Goal: Task Accomplishment & Management: Use online tool/utility

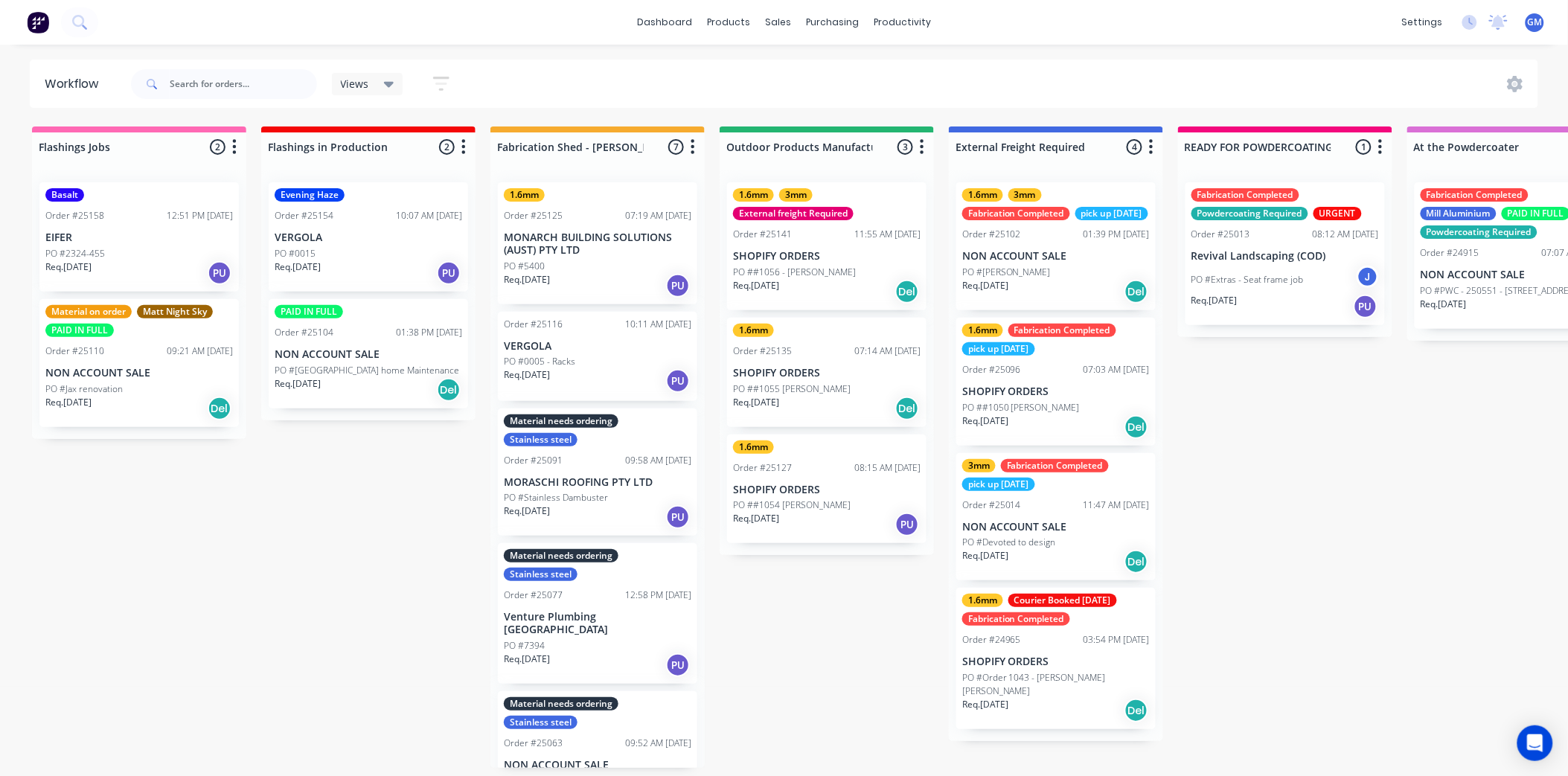
scroll to position [250, 0]
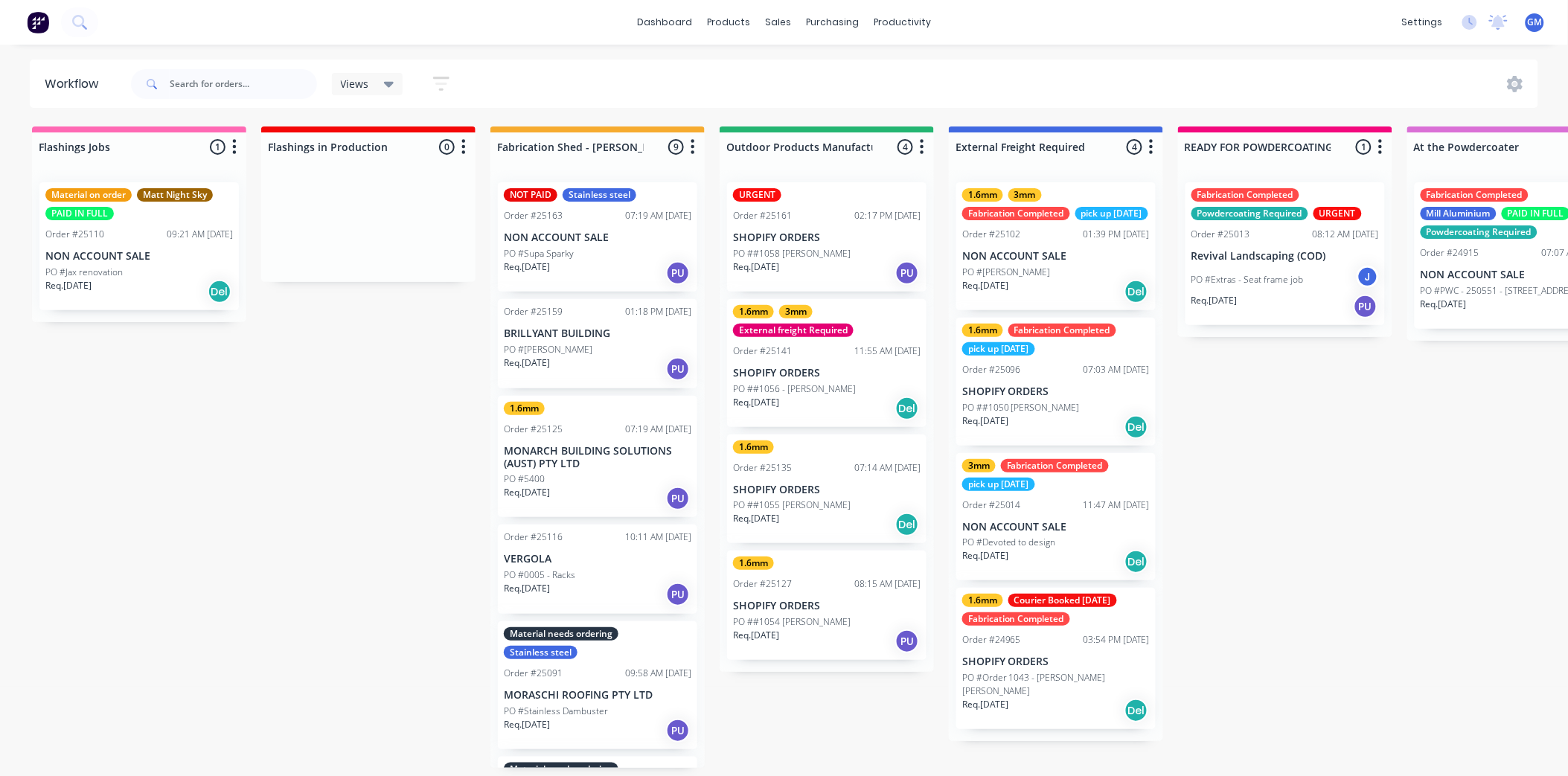
click at [829, 238] on p "SHOPIFY ORDERS" at bounding box center [826, 238] width 187 height 13
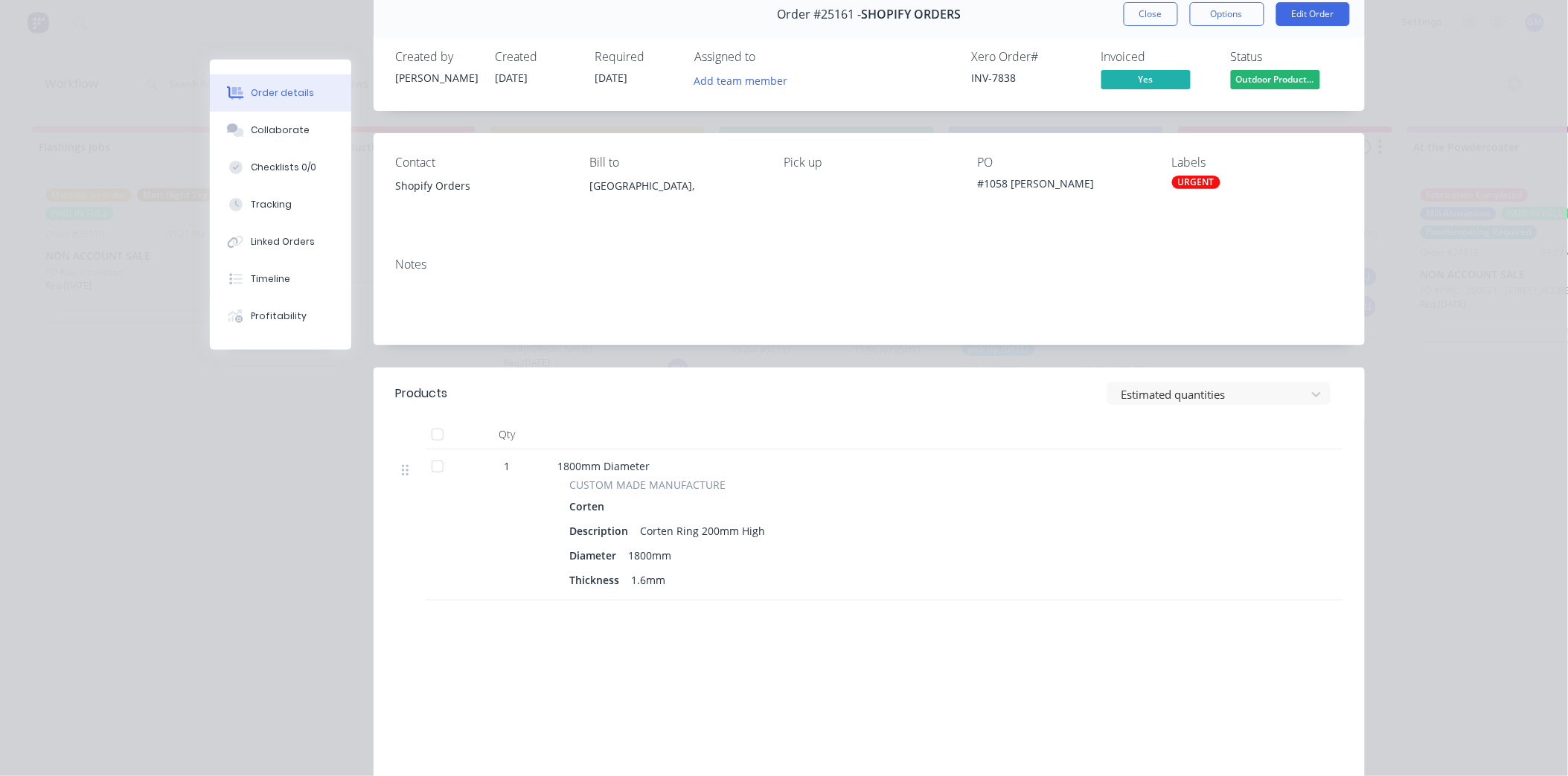
scroll to position [40, 0]
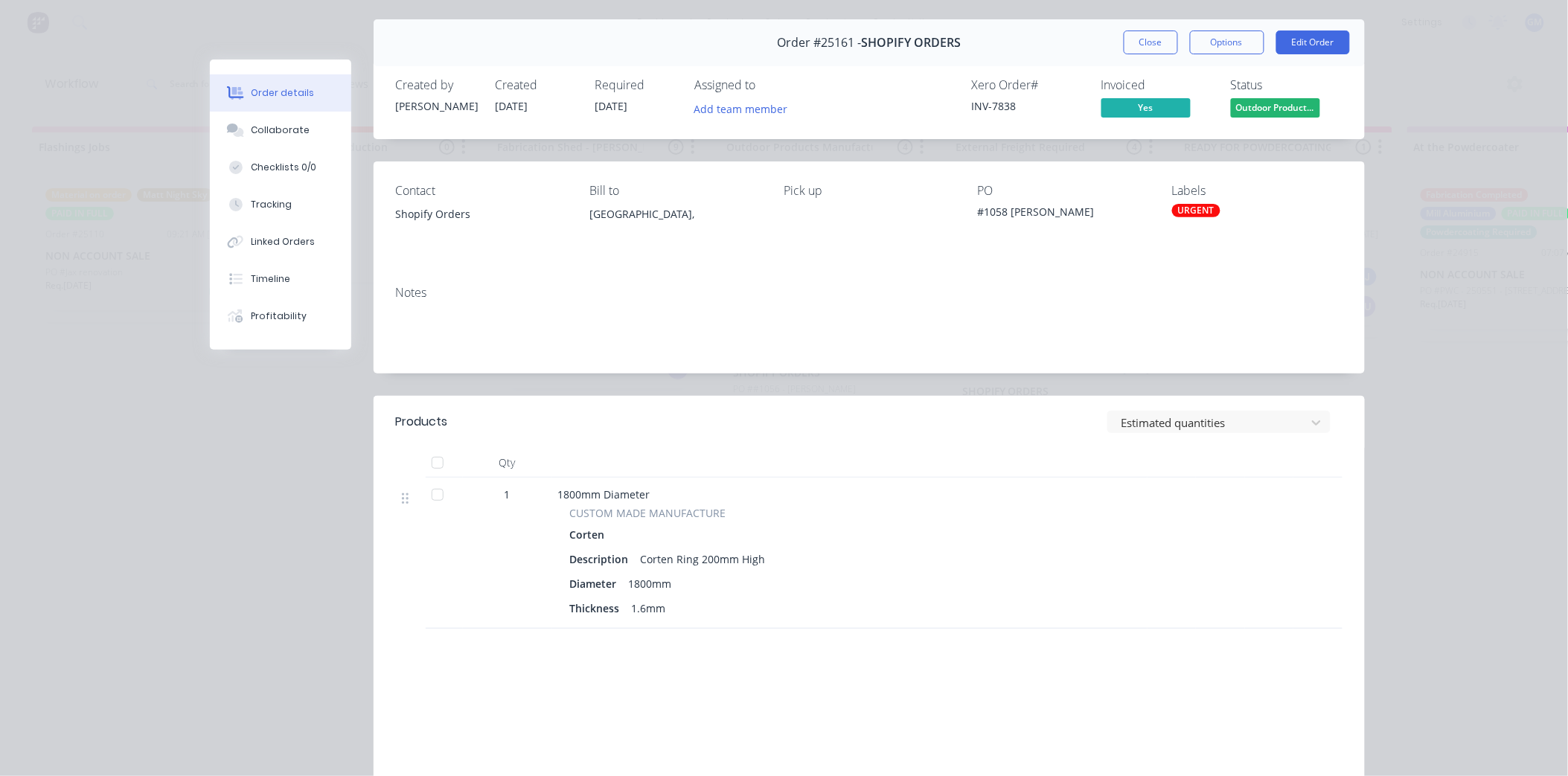
click at [1191, 214] on div "URGENT" at bounding box center [1196, 210] width 48 height 13
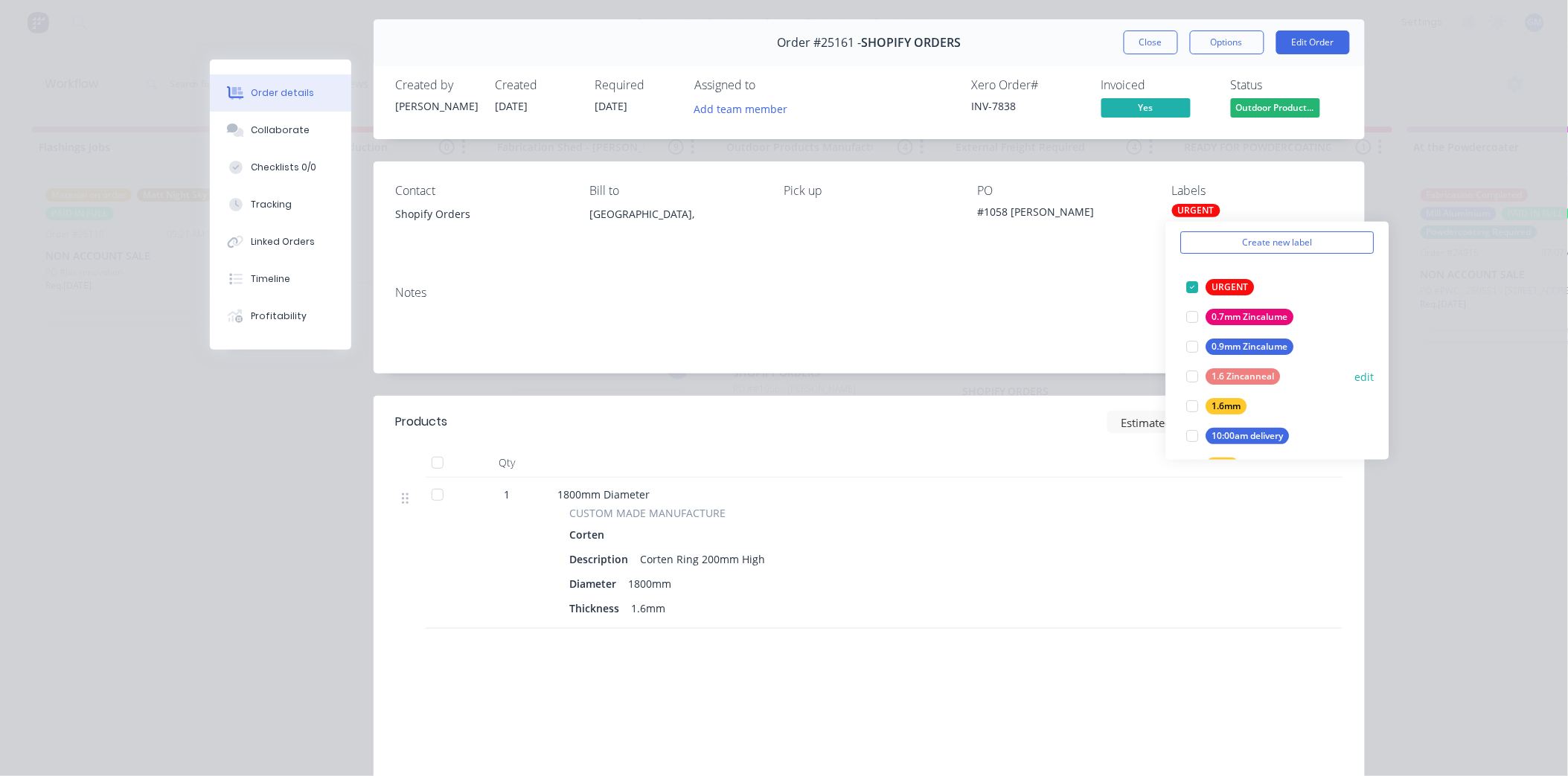
scroll to position [83, 0]
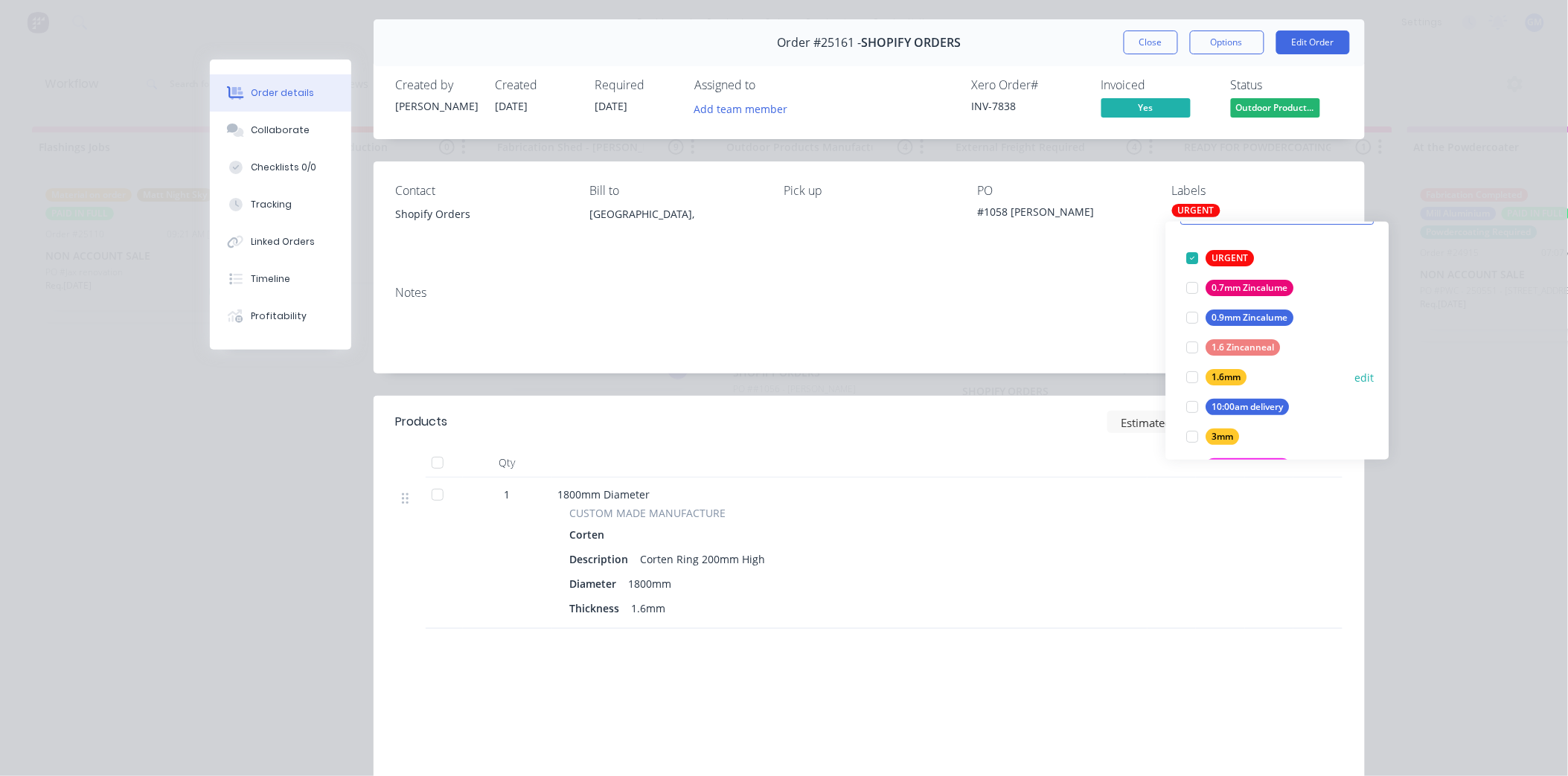
click at [1197, 373] on div at bounding box center [1192, 377] width 30 height 30
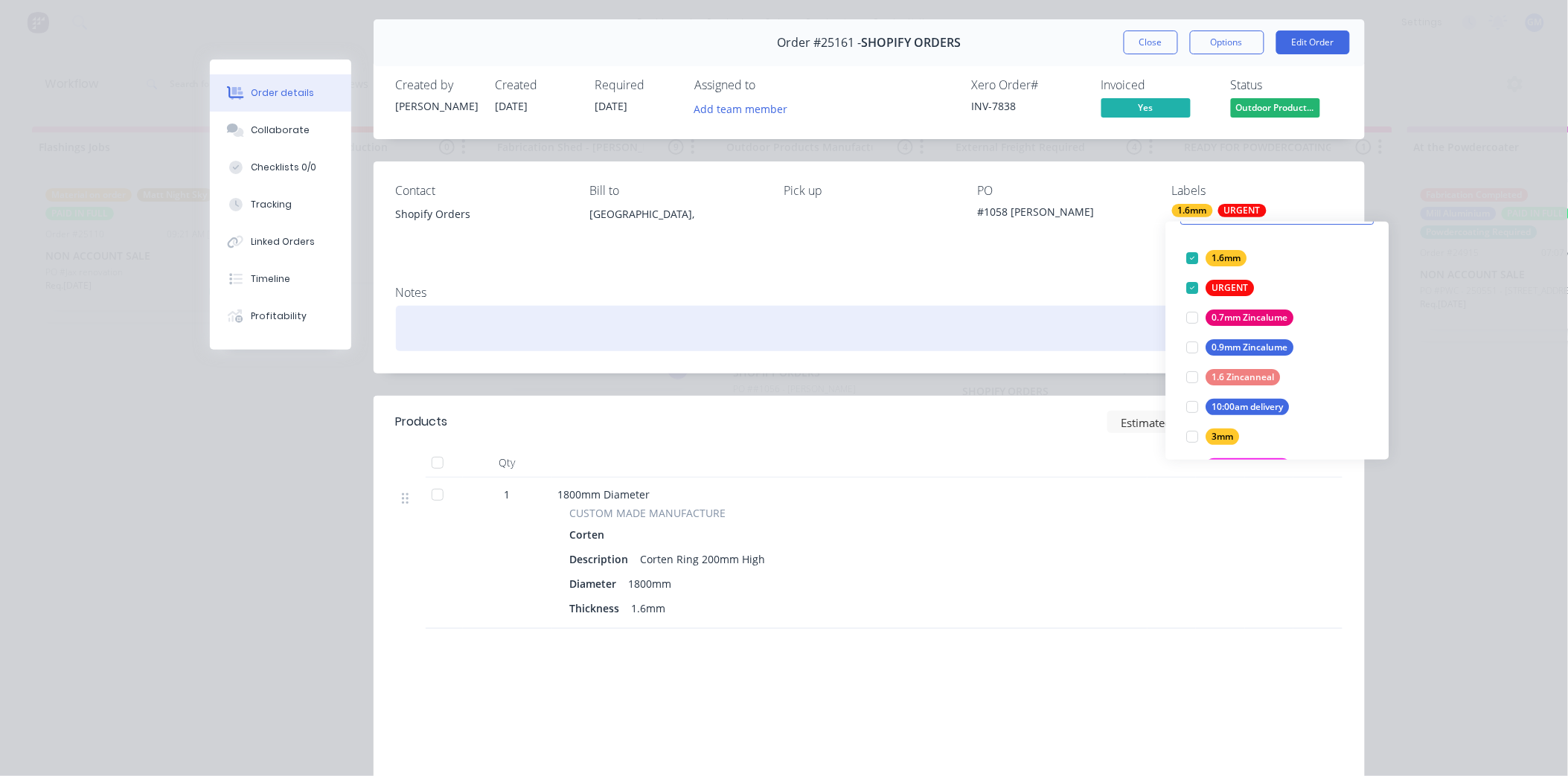
click at [1001, 310] on div at bounding box center [868, 328] width 946 height 46
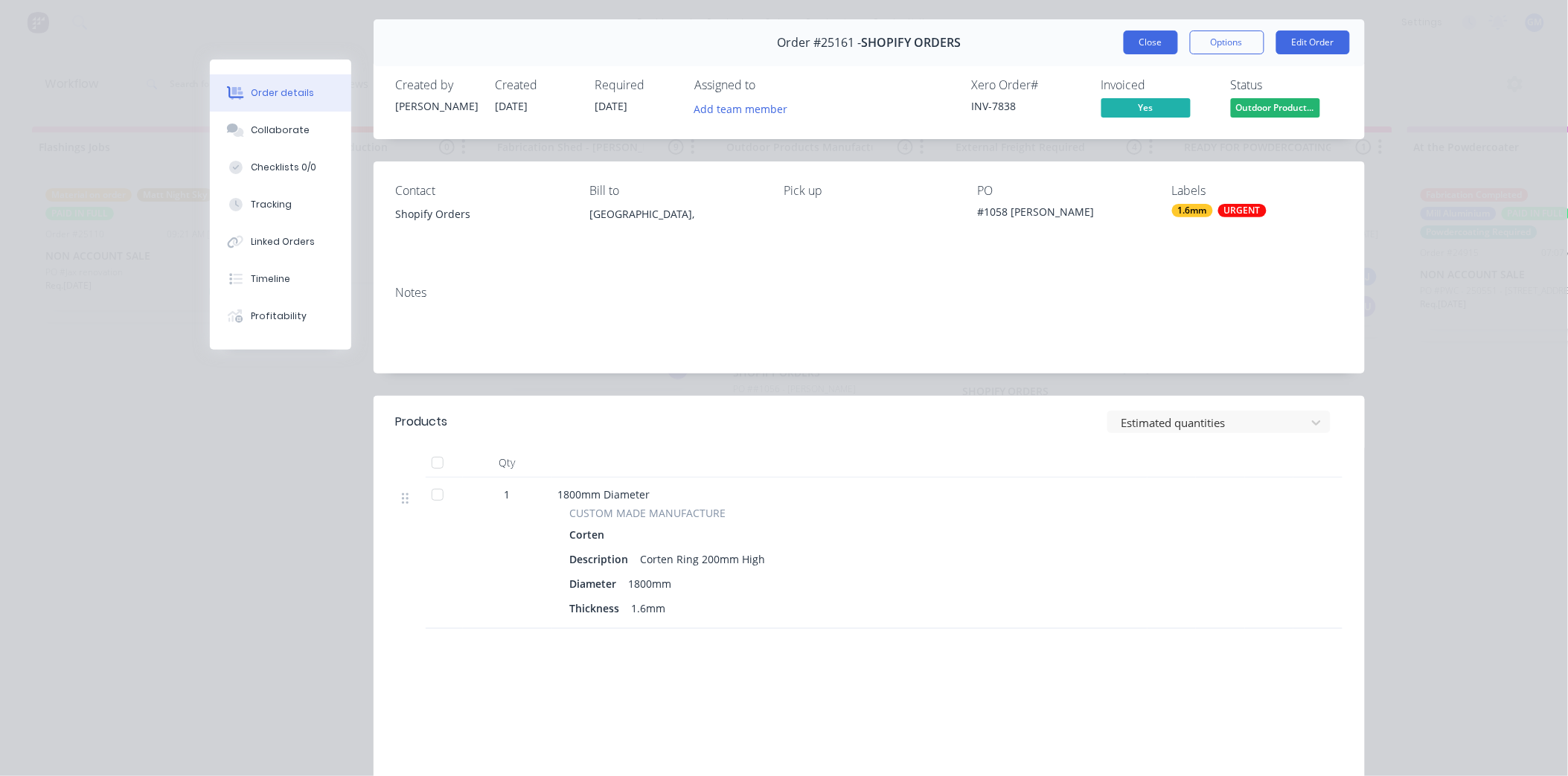
click at [1156, 43] on button "Close" at bounding box center [1150, 42] width 55 height 24
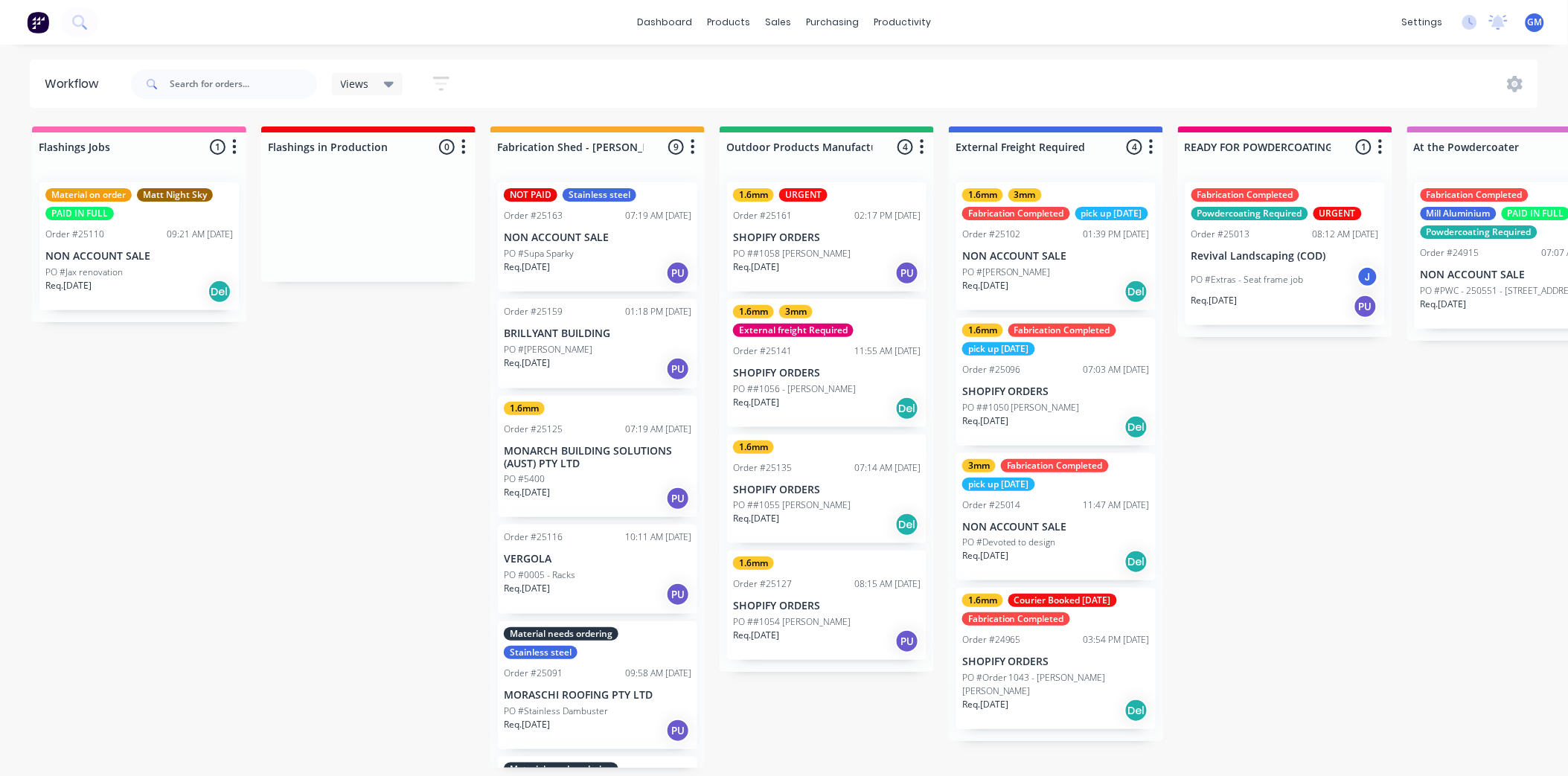
click at [599, 240] on p "NON ACCOUNT SALE" at bounding box center [597, 238] width 187 height 13
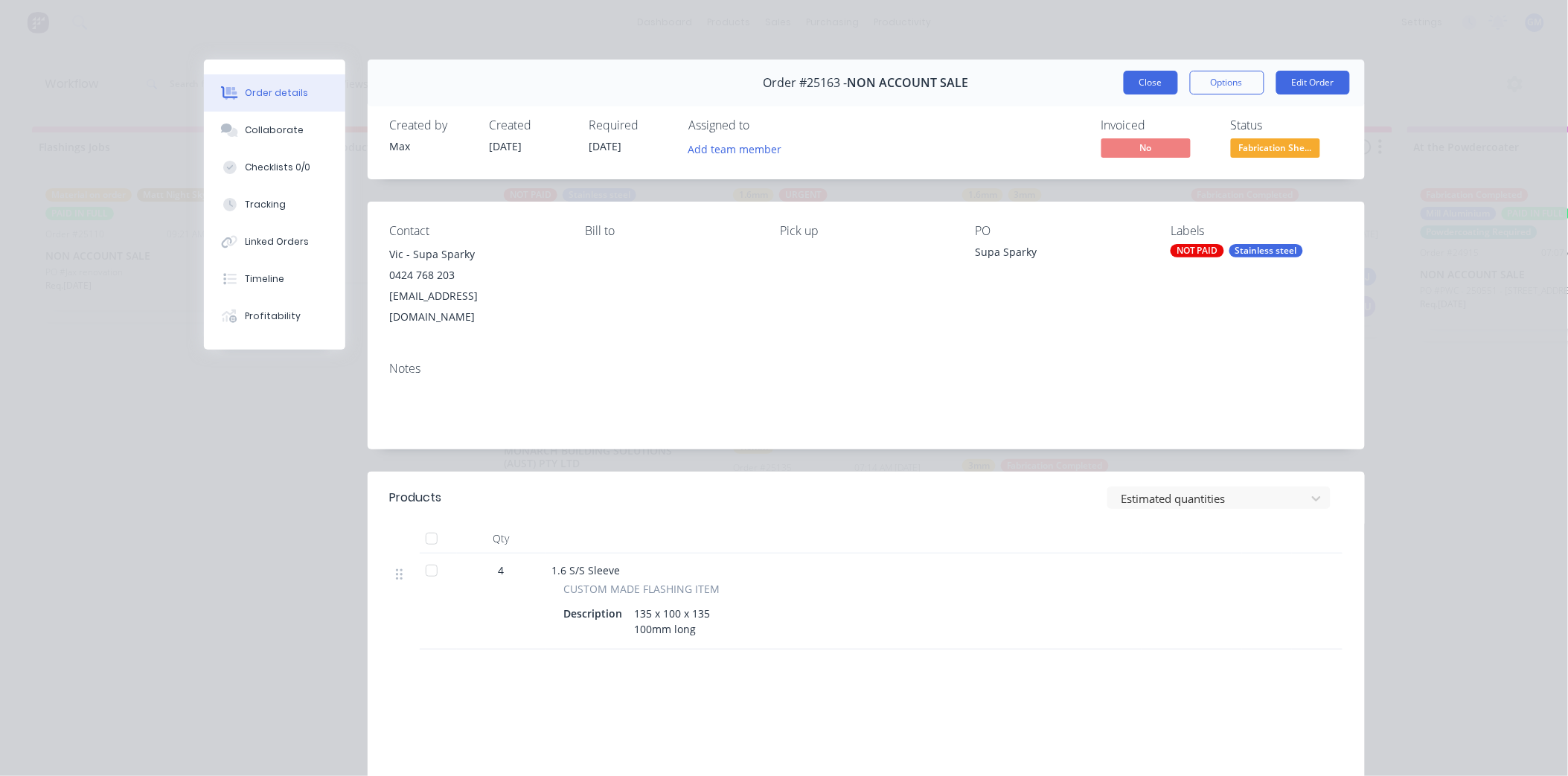
click at [1135, 76] on button "Close" at bounding box center [1150, 83] width 55 height 24
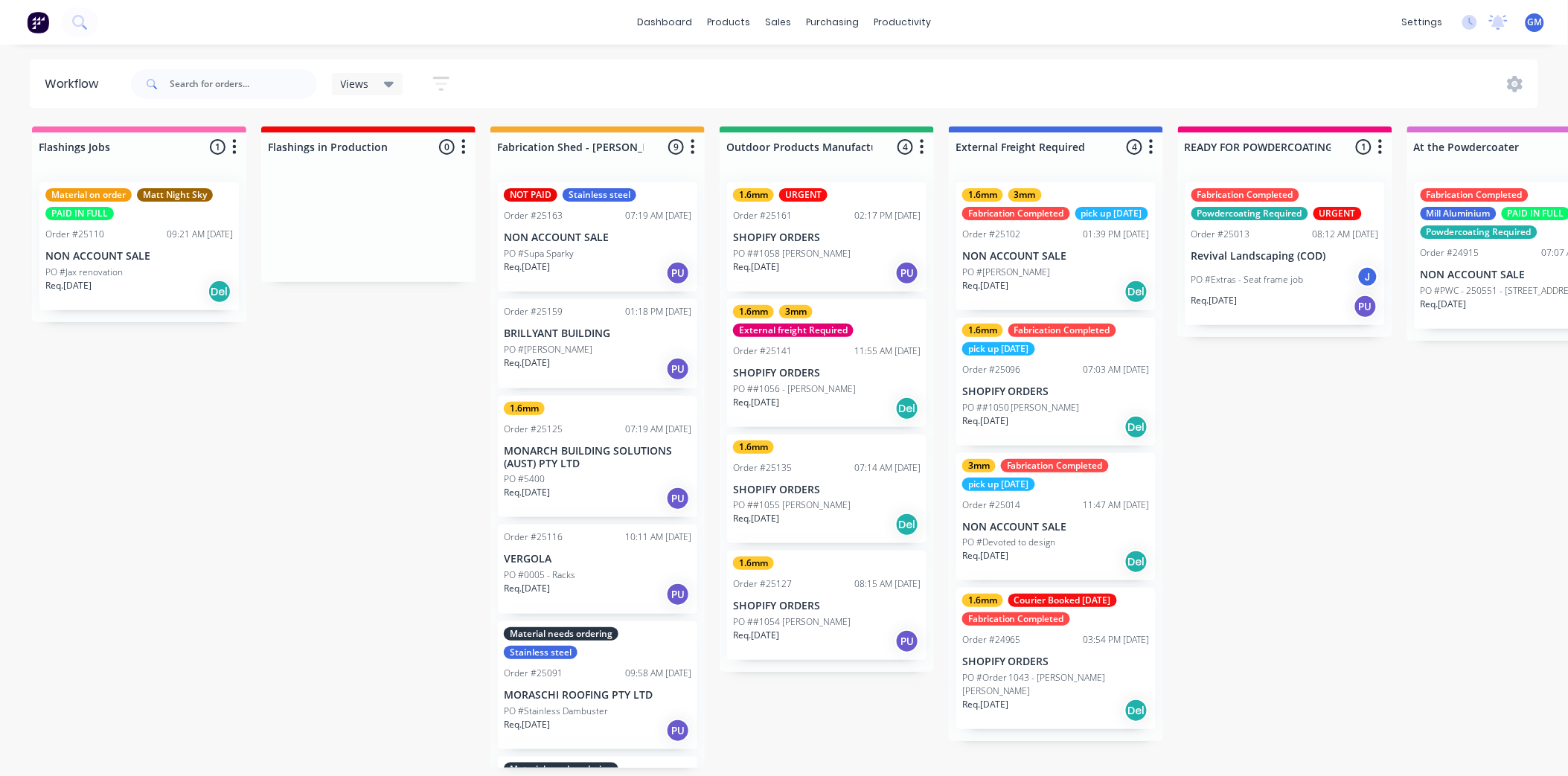
click at [585, 353] on div "PO #[PERSON_NAME]" at bounding box center [597, 349] width 187 height 13
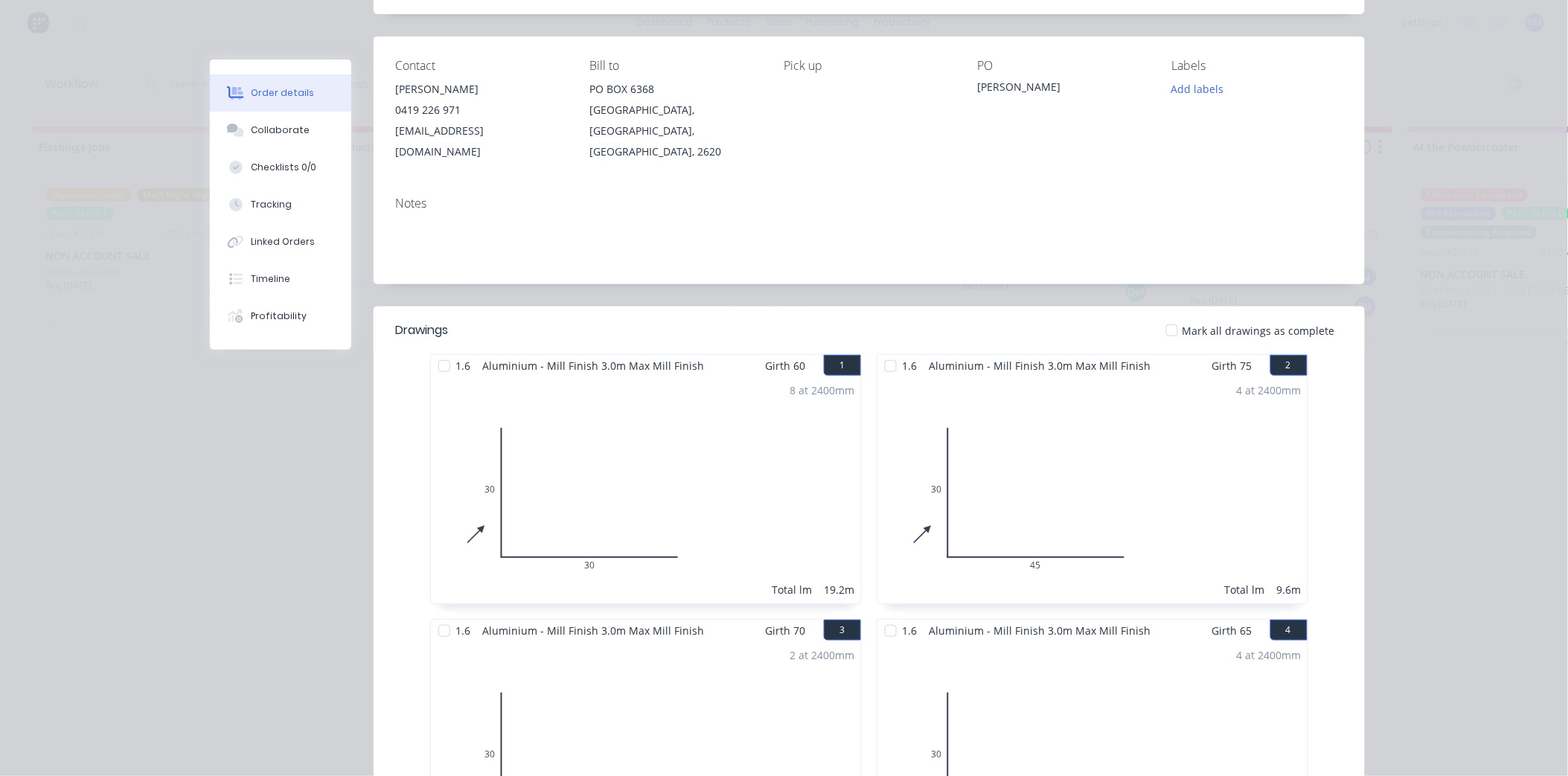
scroll to position [0, 0]
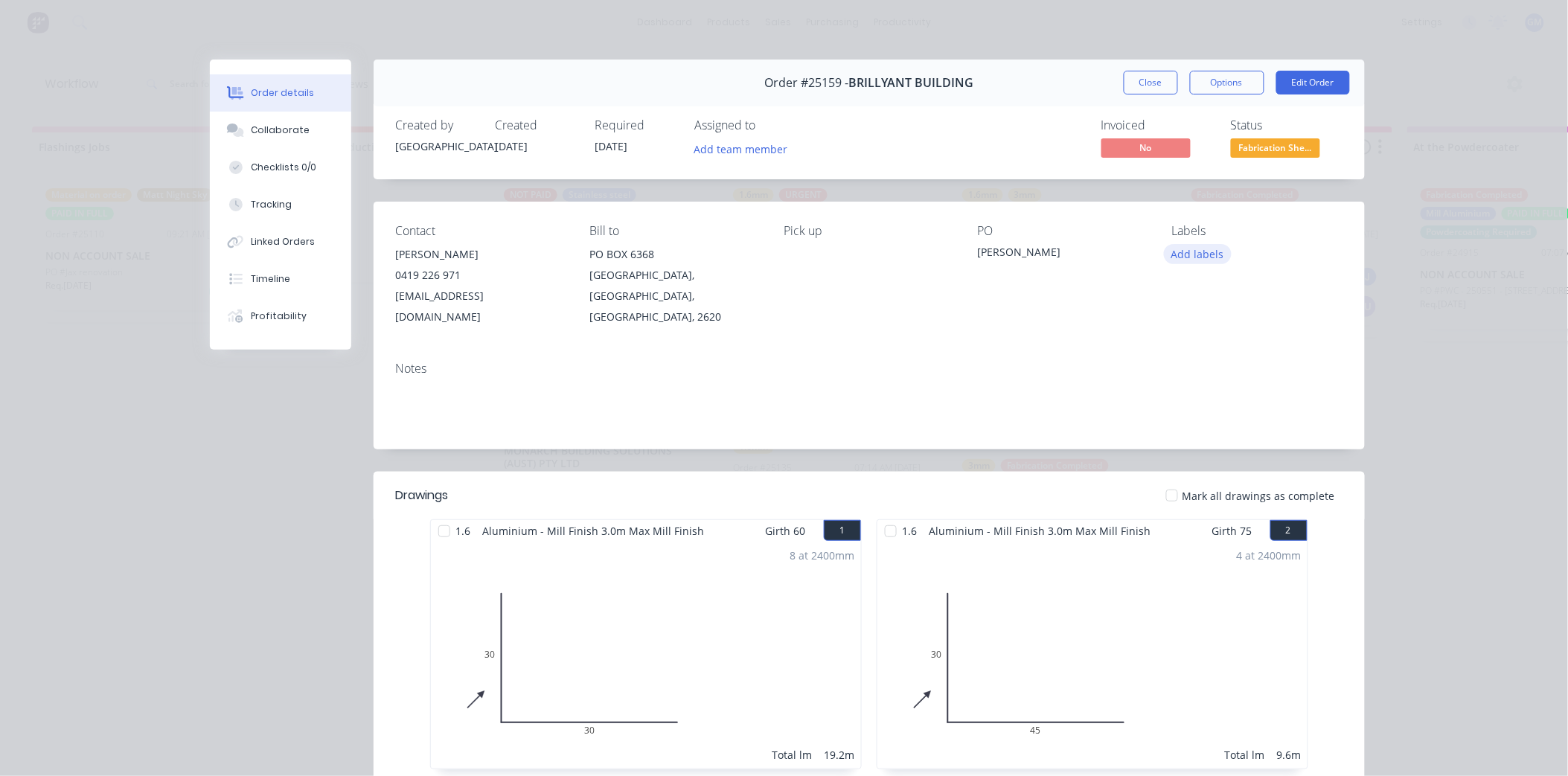
click at [1172, 253] on button "Add labels" at bounding box center [1198, 254] width 68 height 20
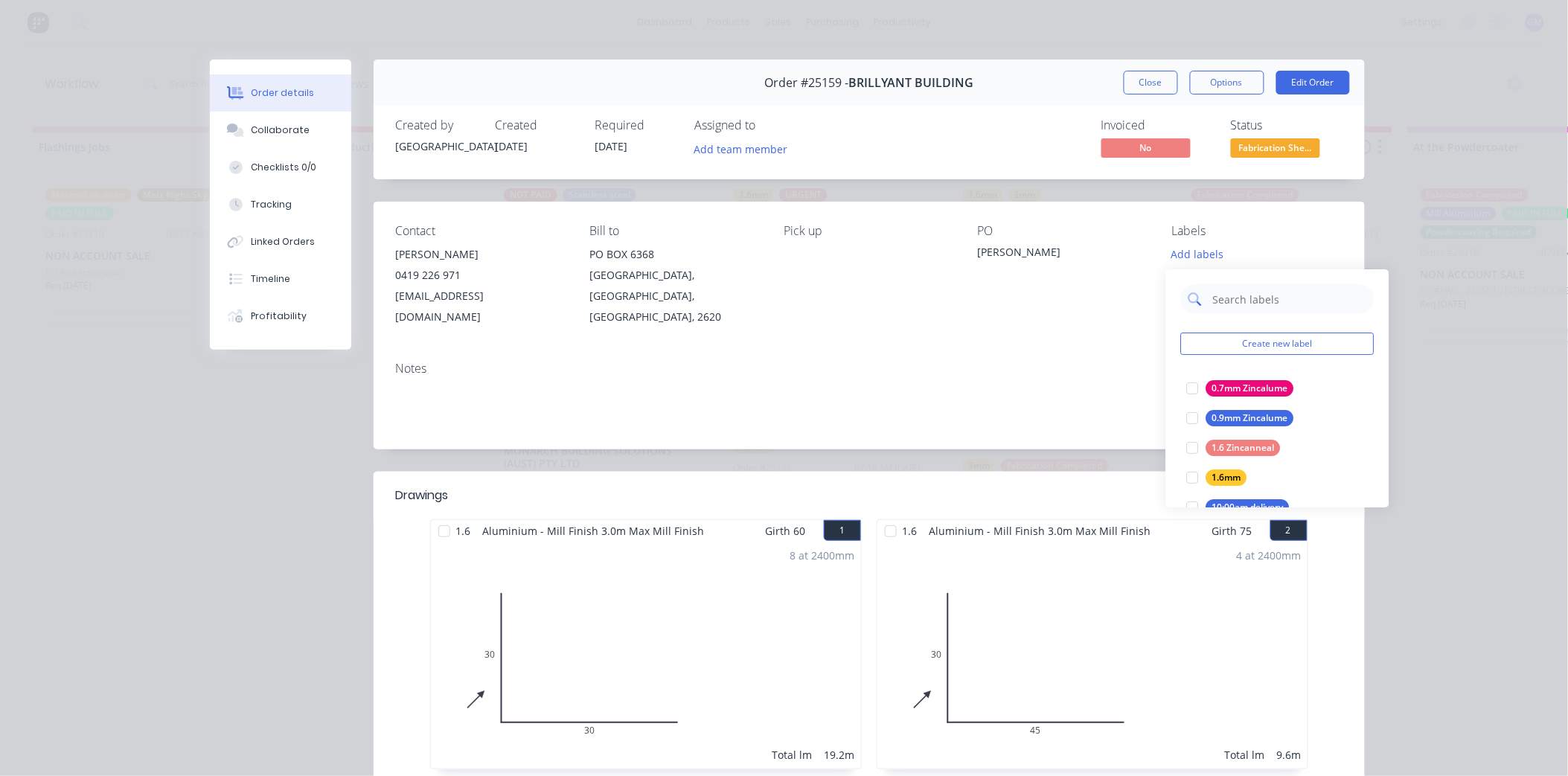
click at [1226, 289] on input "text" at bounding box center [1288, 299] width 155 height 30
type input "mill"
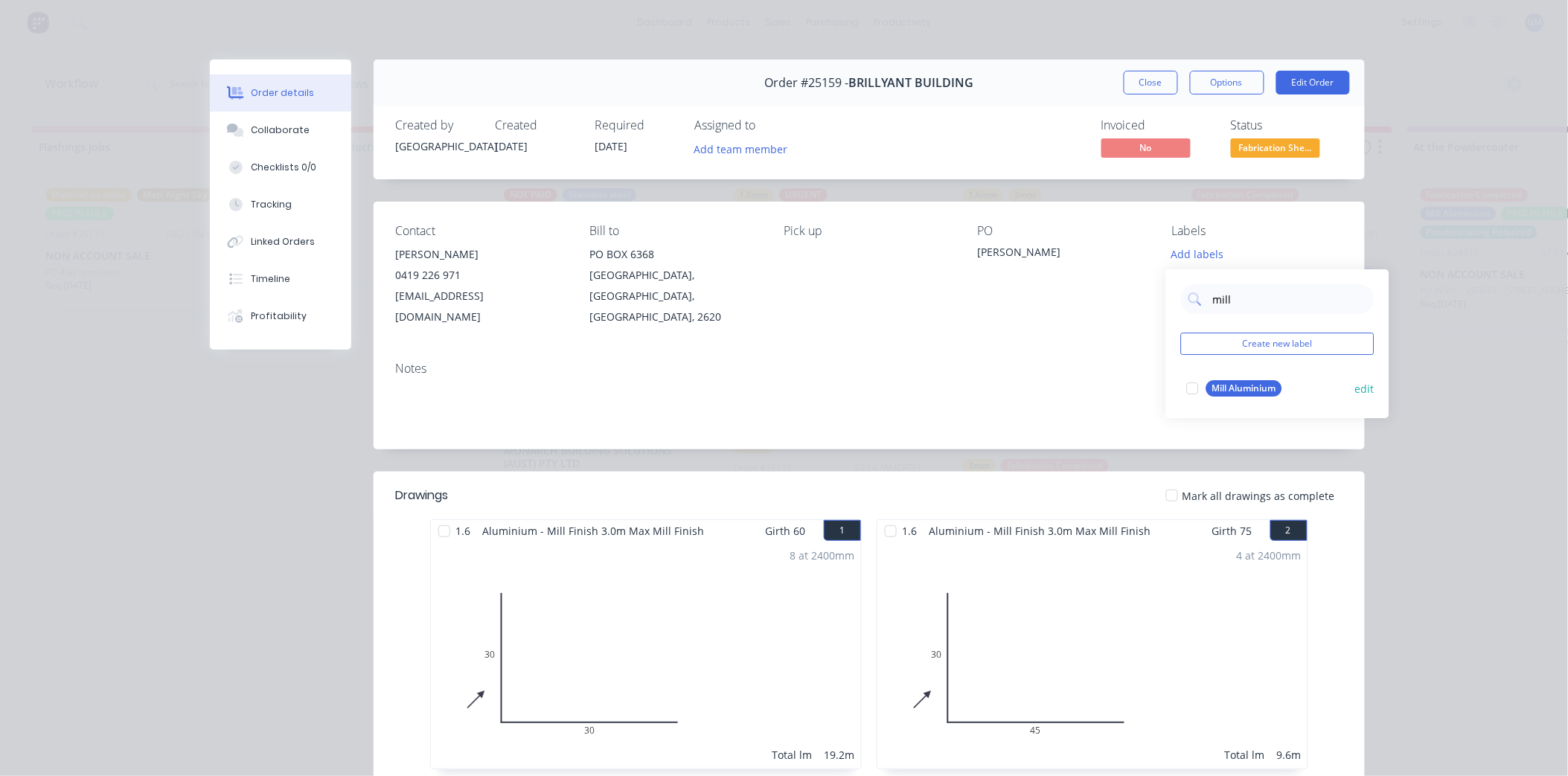
click at [1198, 393] on div at bounding box center [1192, 388] width 30 height 30
click at [867, 307] on div "Pick up" at bounding box center [868, 275] width 170 height 103
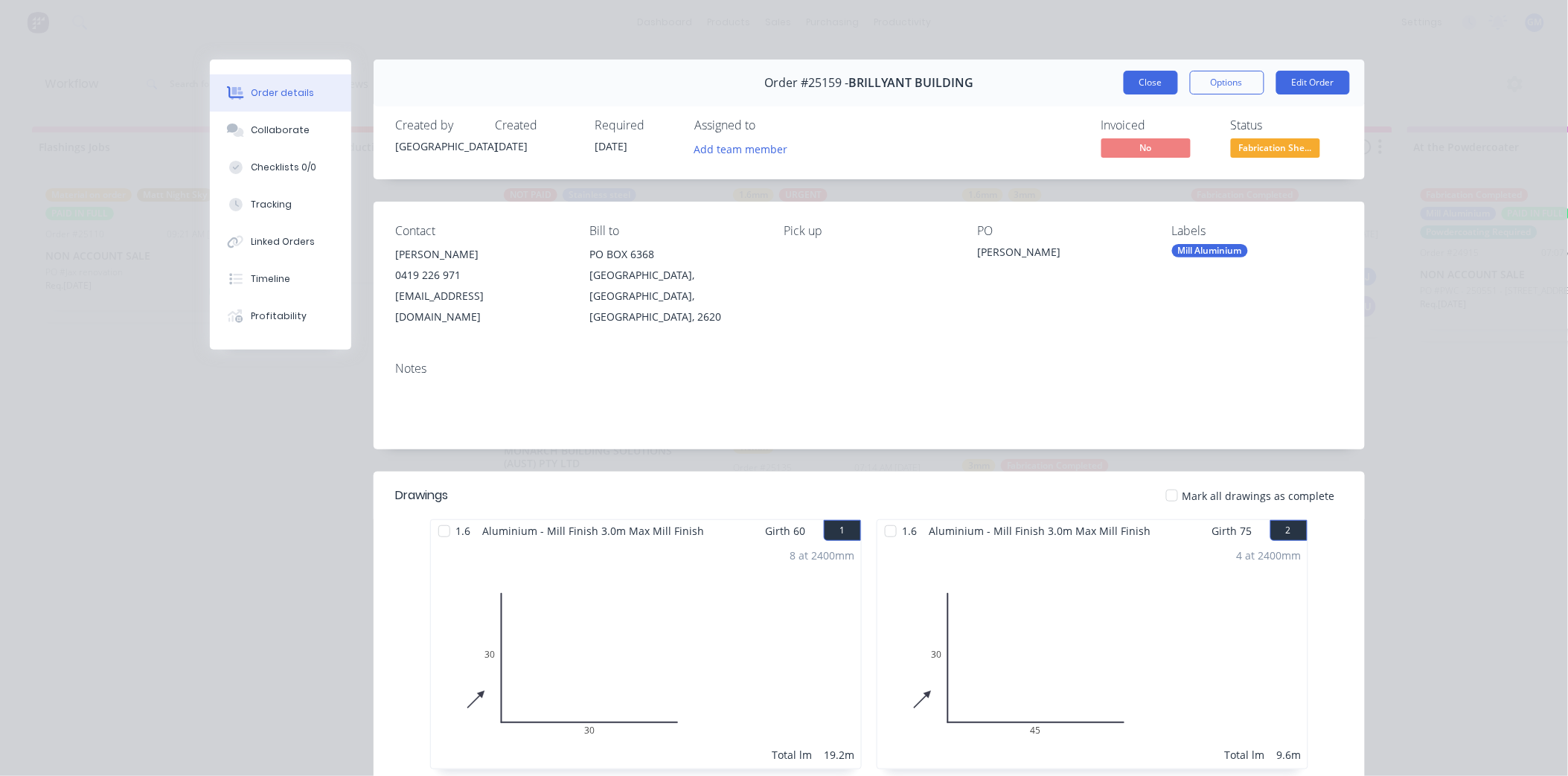
click at [1151, 83] on button "Close" at bounding box center [1150, 83] width 55 height 24
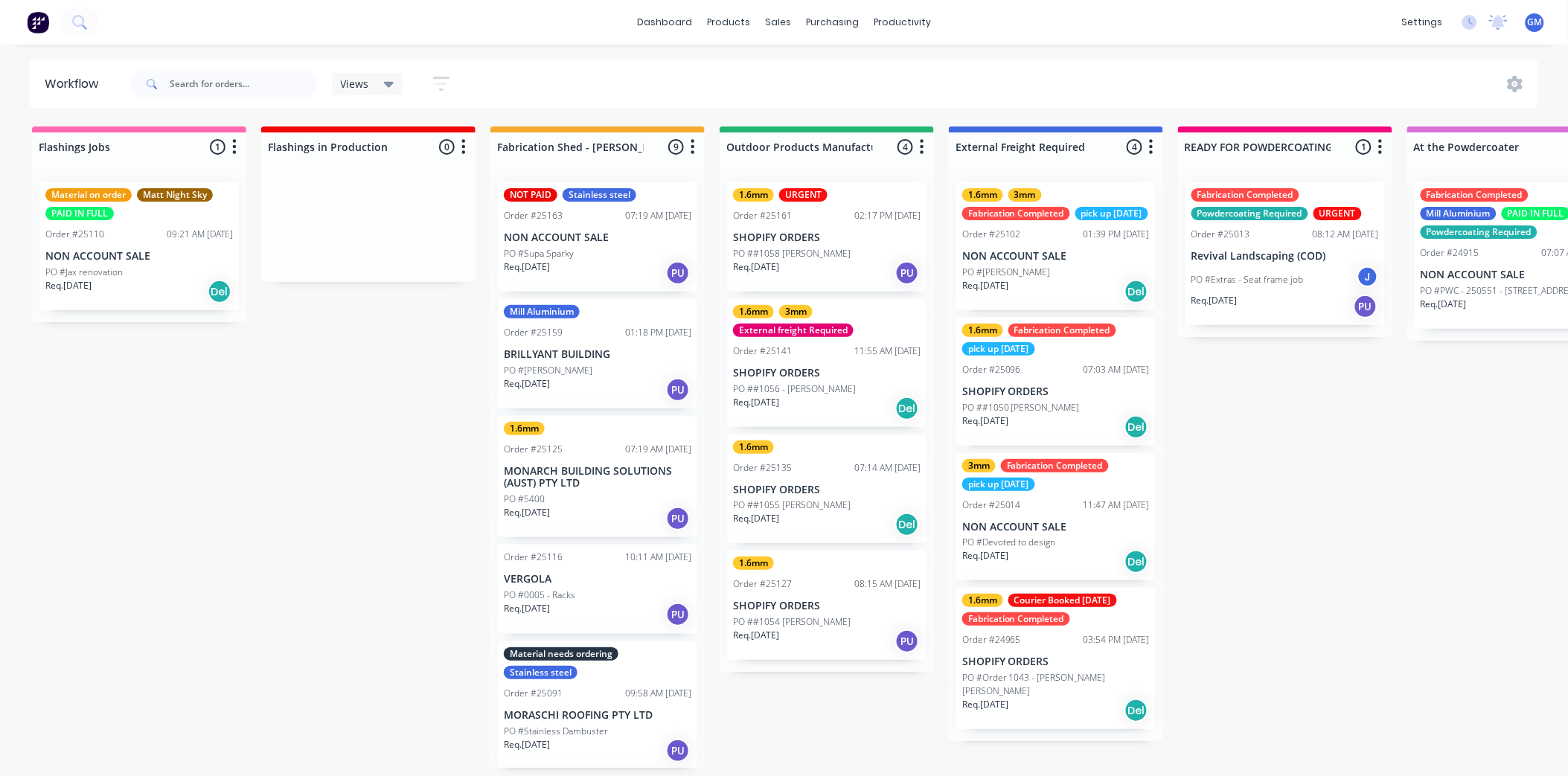
click at [841, 231] on p "SHOPIFY ORDERS" at bounding box center [826, 238] width 187 height 13
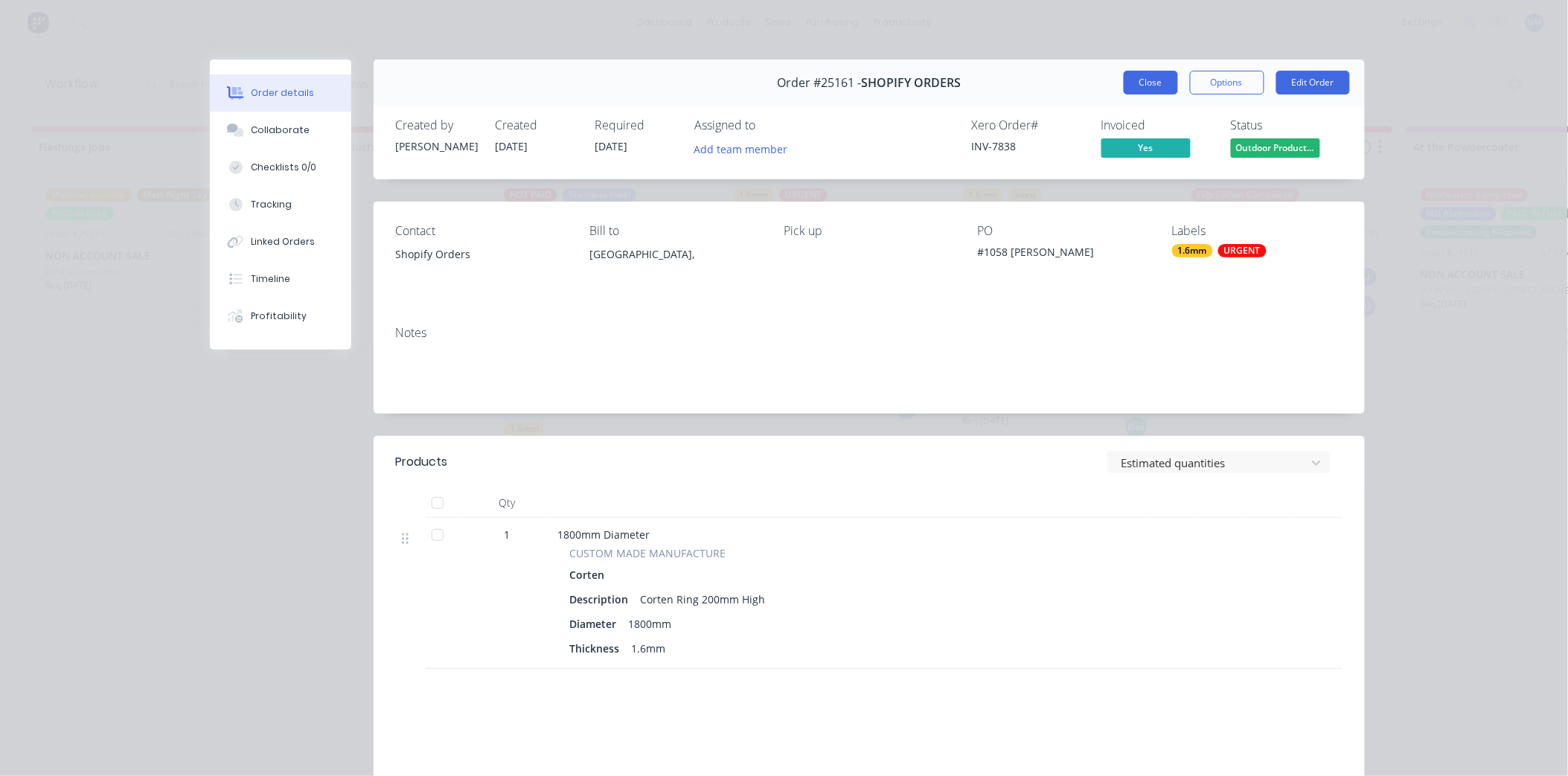
click at [1139, 78] on button "Close" at bounding box center [1150, 83] width 55 height 24
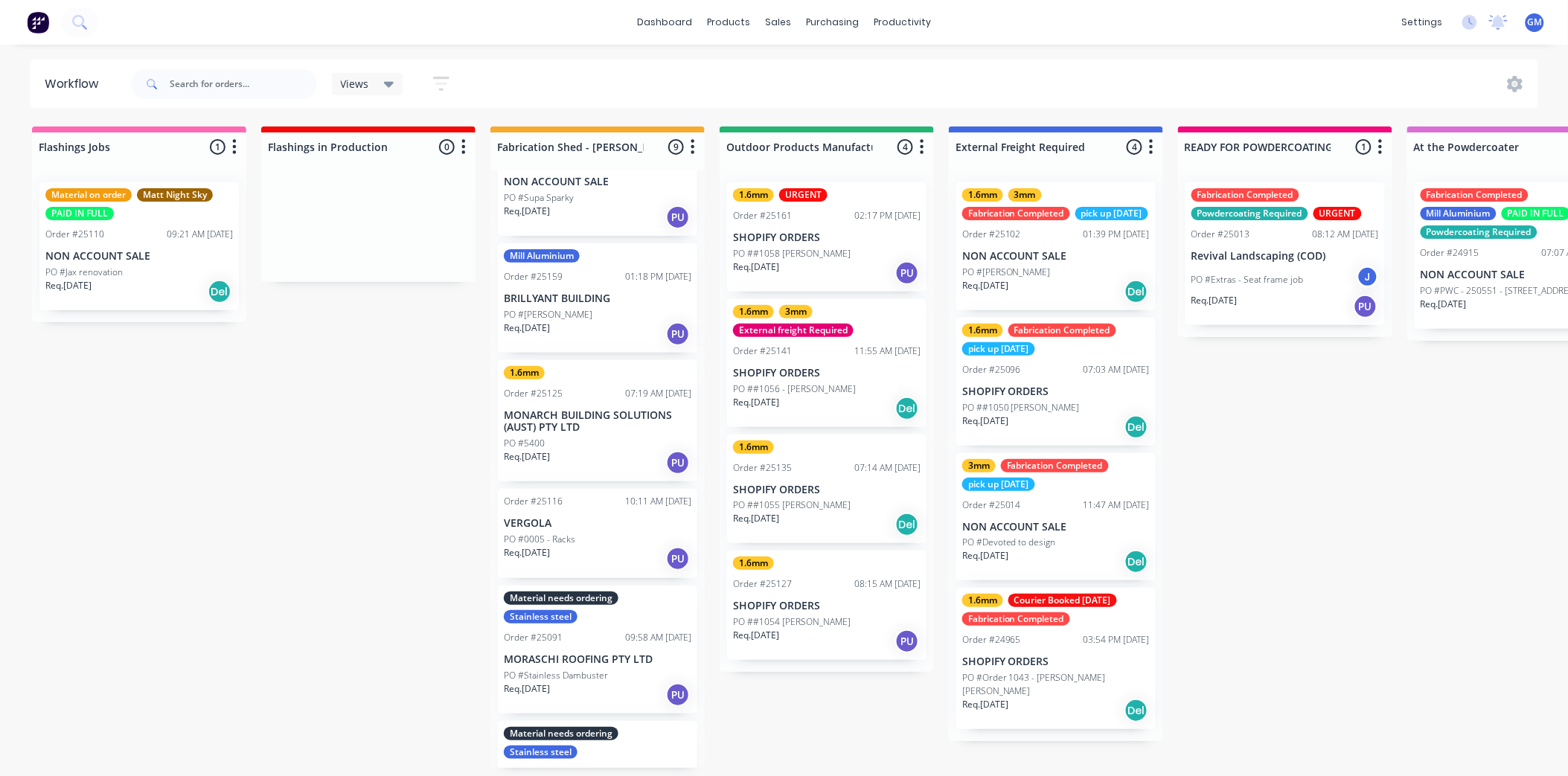
scroll to position [83, 0]
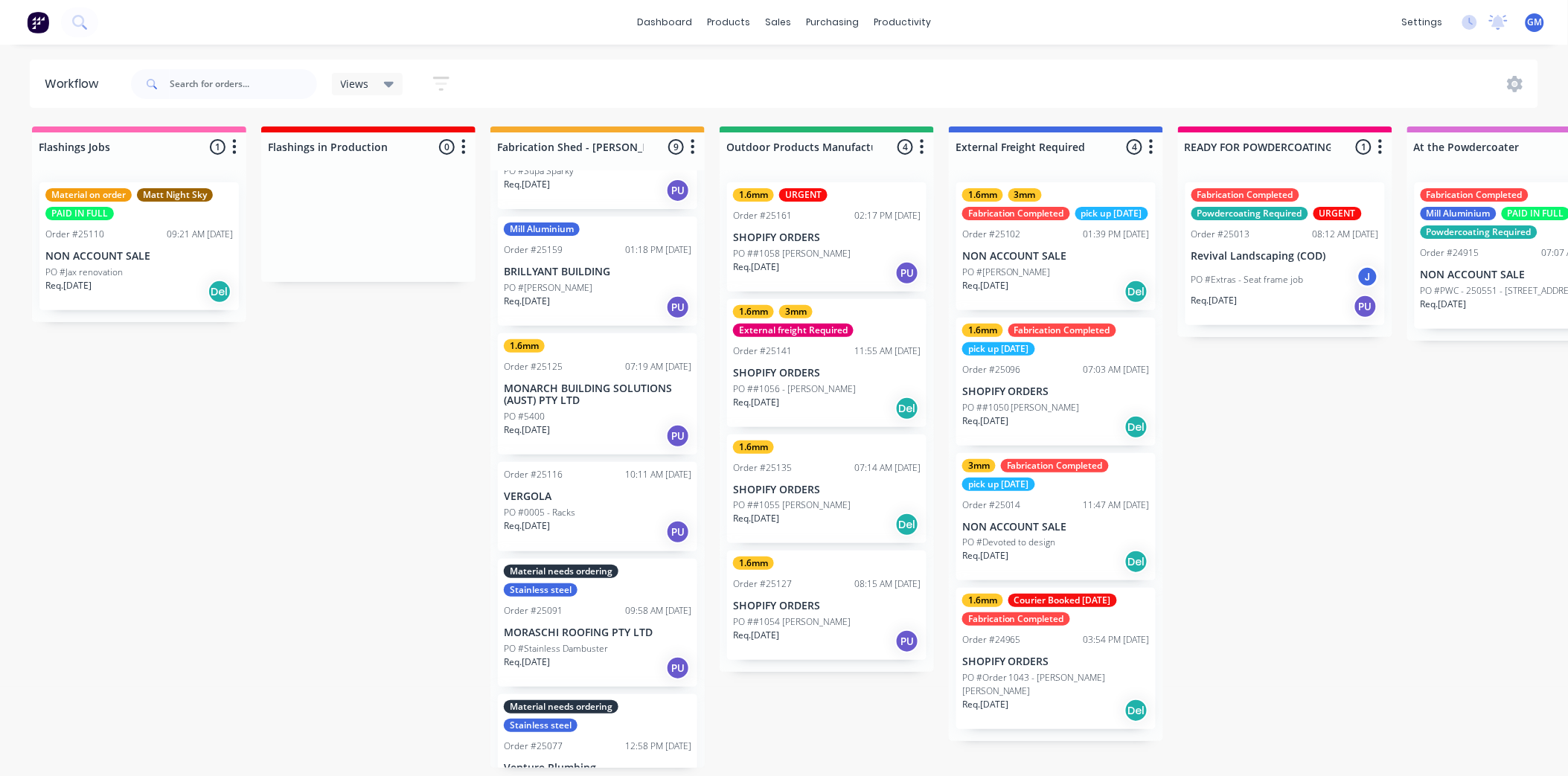
click at [598, 282] on div "PO #[PERSON_NAME]" at bounding box center [597, 288] width 187 height 13
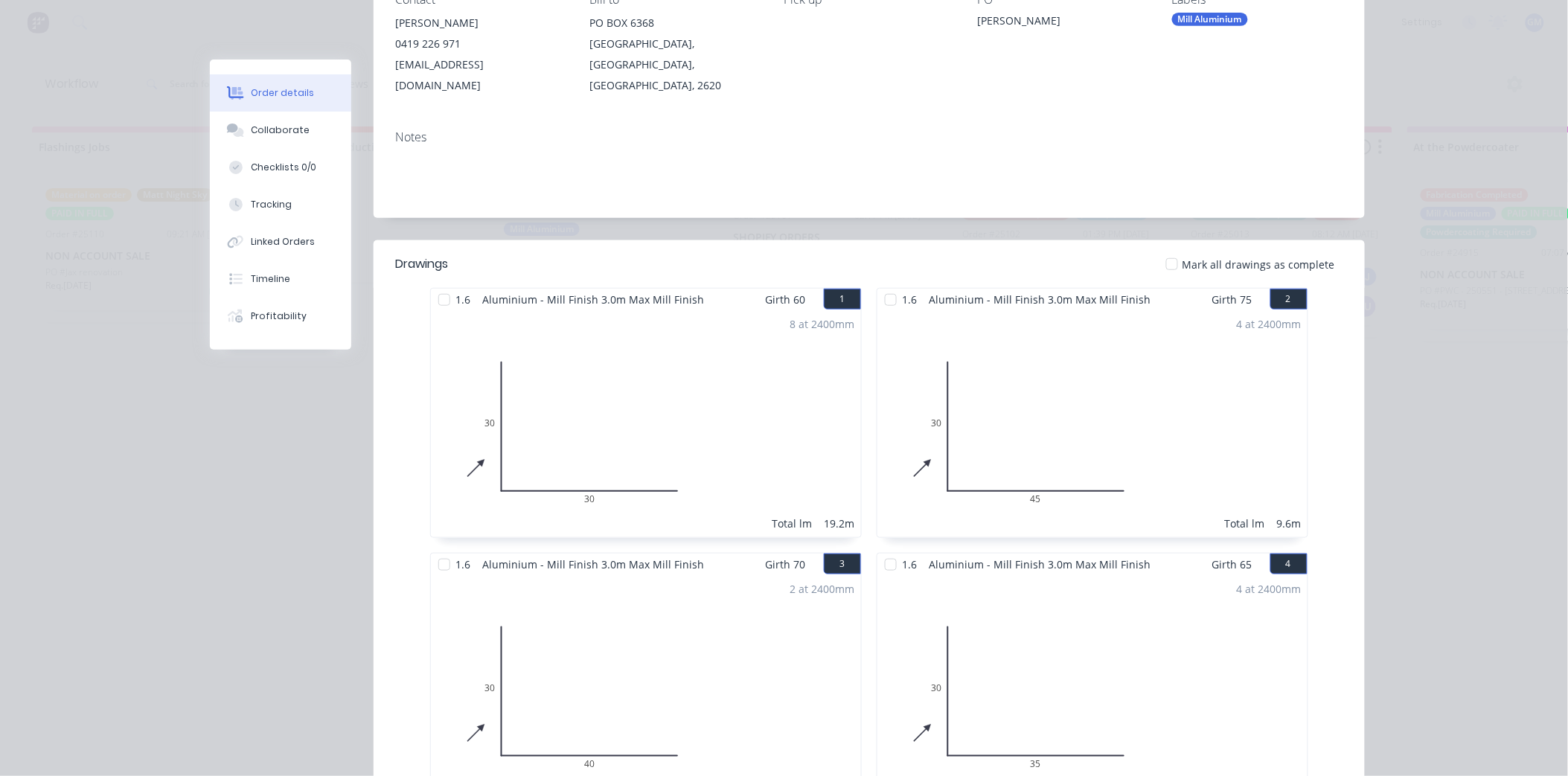
scroll to position [149, 0]
